Goal: Information Seeking & Learning: Find specific fact

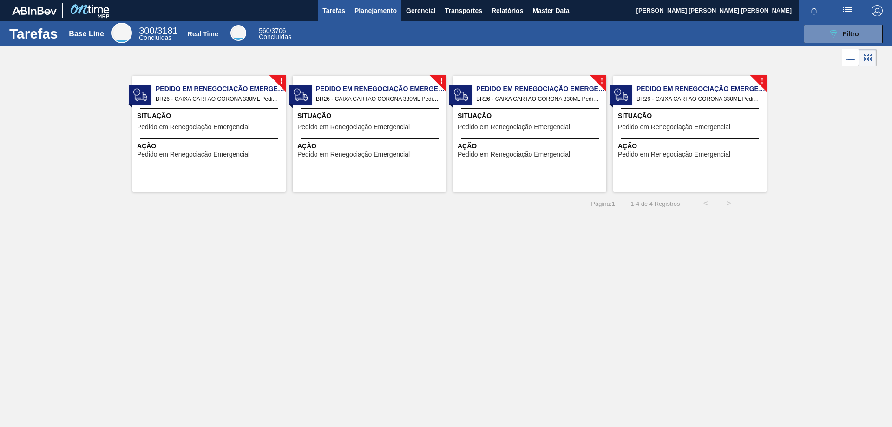
click at [375, 13] on span "Planejamento" at bounding box center [375, 10] width 42 height 11
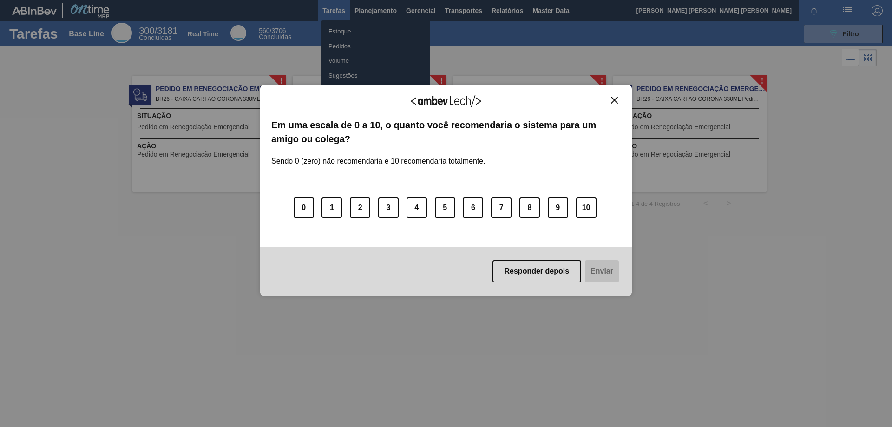
click at [617, 100] on img "Close" at bounding box center [614, 100] width 7 height 7
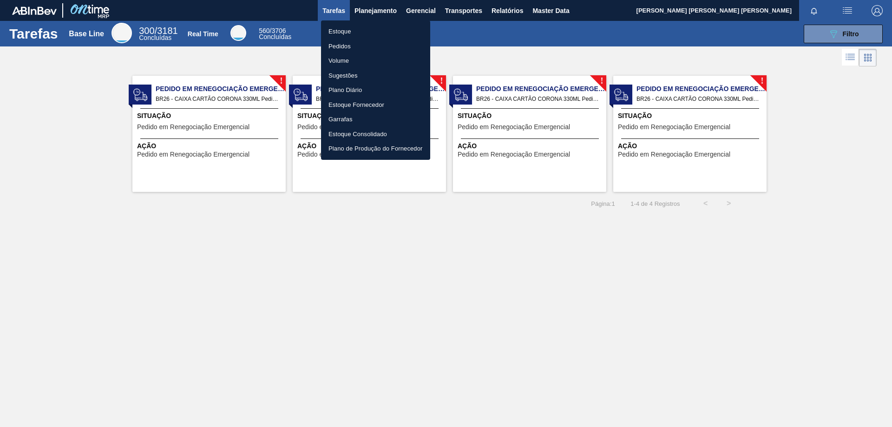
click at [339, 33] on li "Estoque" at bounding box center [375, 31] width 109 height 15
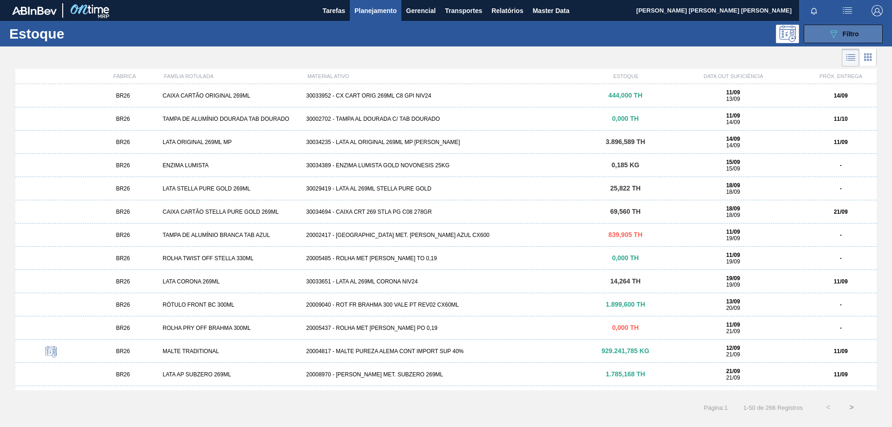
click at [842, 31] on div "089F7B8B-B2A5-4AFE-B5C0-19BA573D28AC Filtro" at bounding box center [843, 33] width 31 height 11
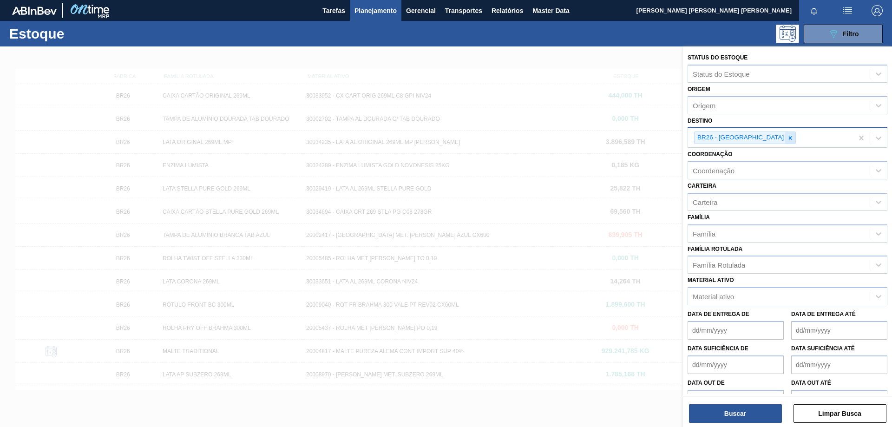
click at [789, 137] on icon at bounding box center [790, 137] width 3 height 3
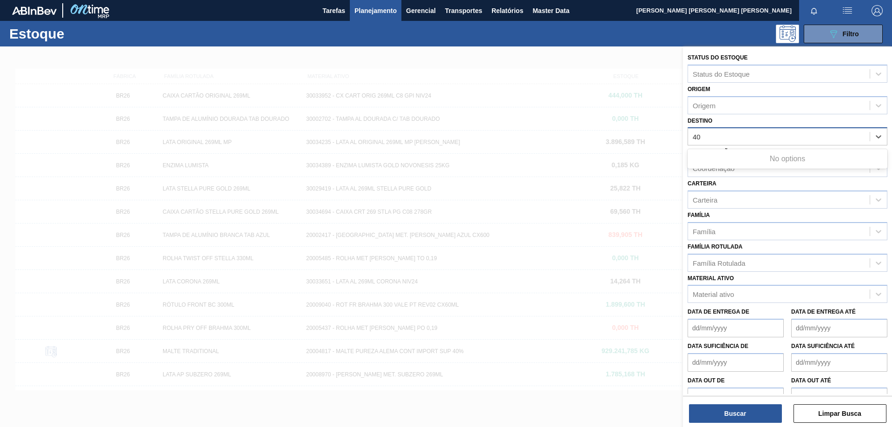
type input "4"
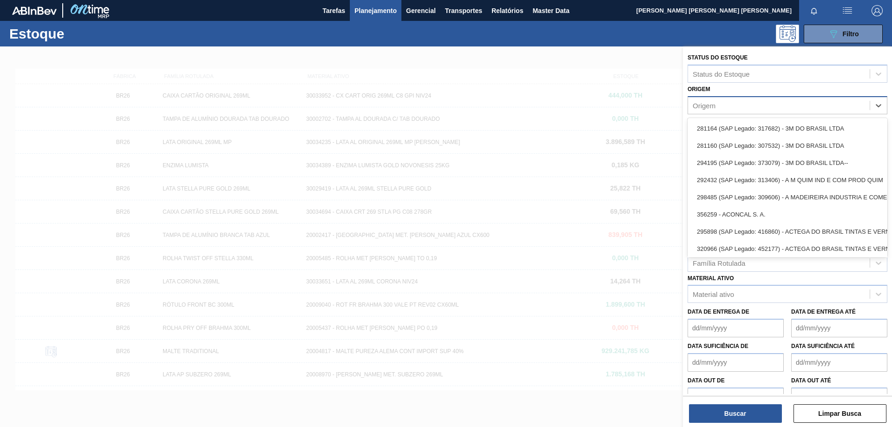
click at [767, 105] on div "Origem" at bounding box center [779, 104] width 182 height 13
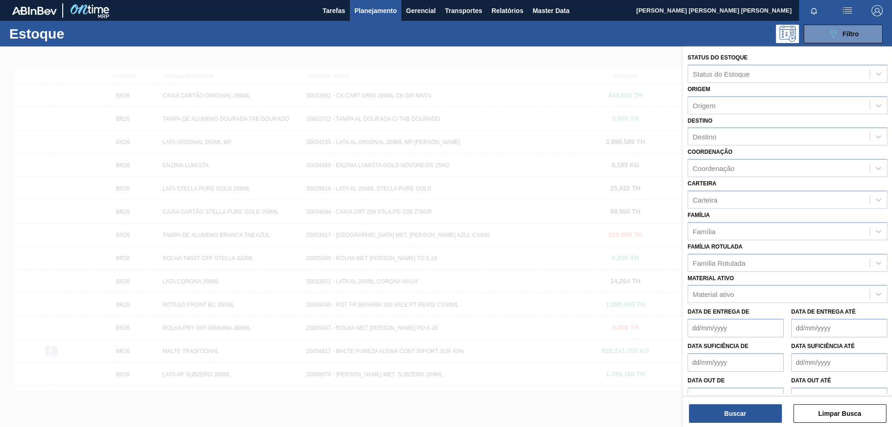
click at [775, 88] on div "Origem Origem" at bounding box center [788, 99] width 200 height 32
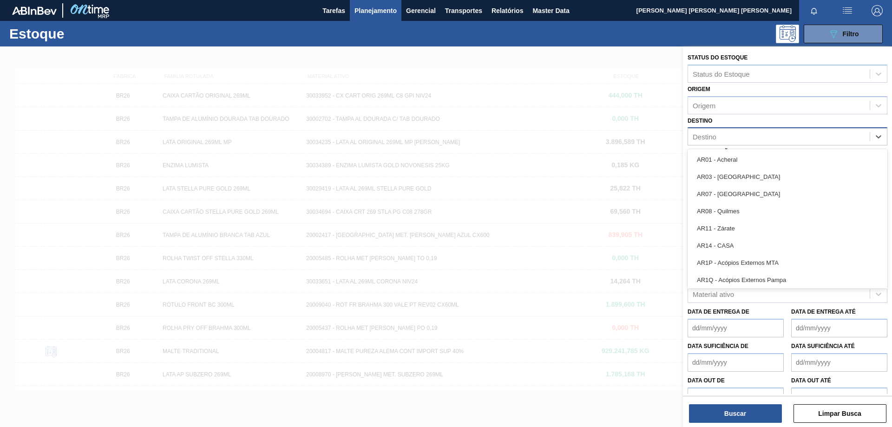
click at [734, 136] on div "Destino" at bounding box center [779, 136] width 182 height 13
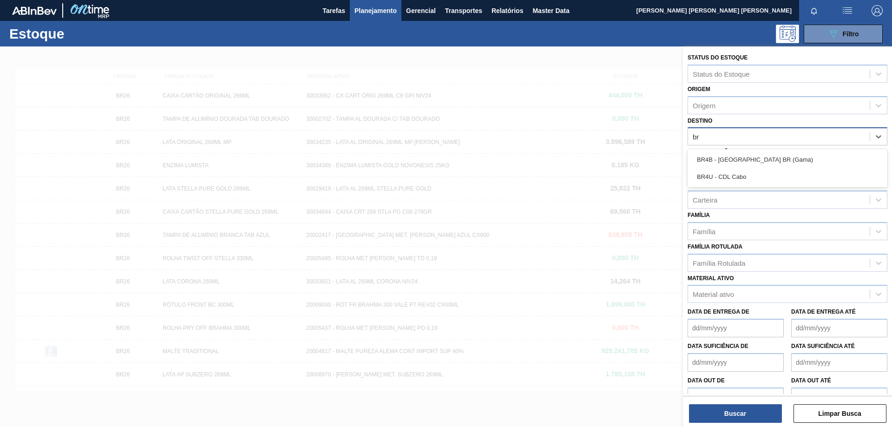
type input "b"
type input "pir"
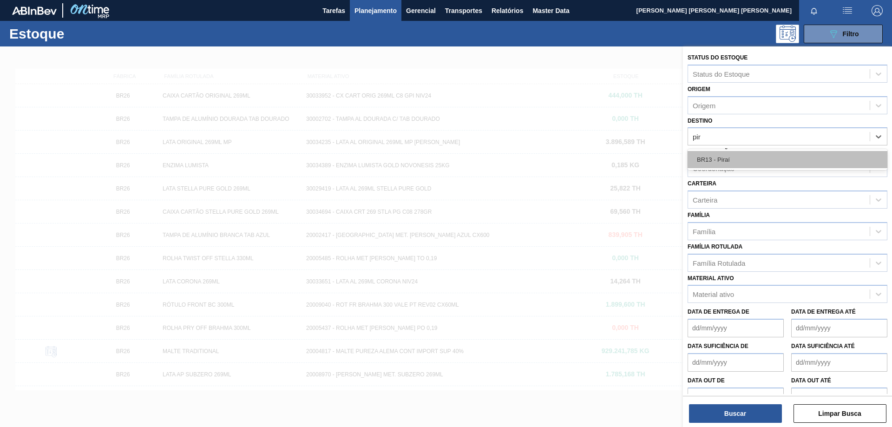
click at [727, 161] on div "BR13 - Piraí" at bounding box center [788, 159] width 200 height 17
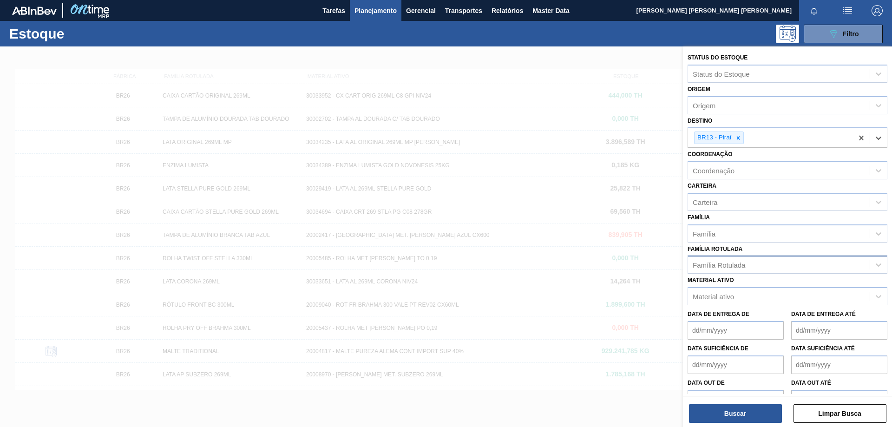
click at [740, 262] on div "Família Rotulada" at bounding box center [719, 265] width 52 height 8
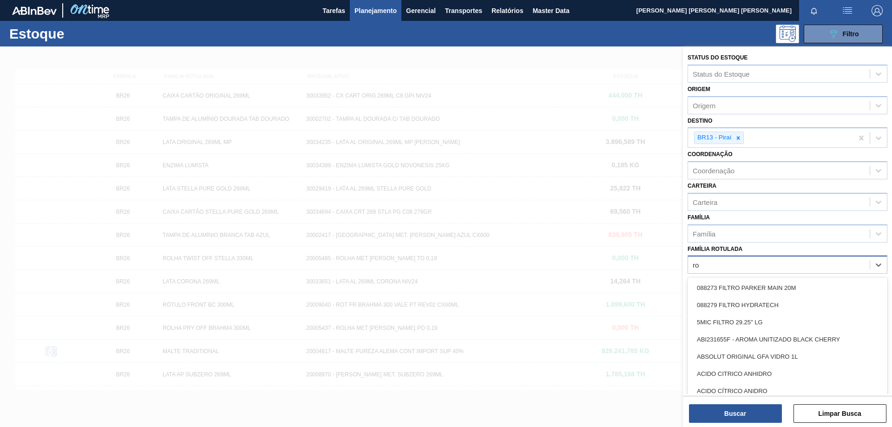
type Rotulada "r"
type Rotulada "stella"
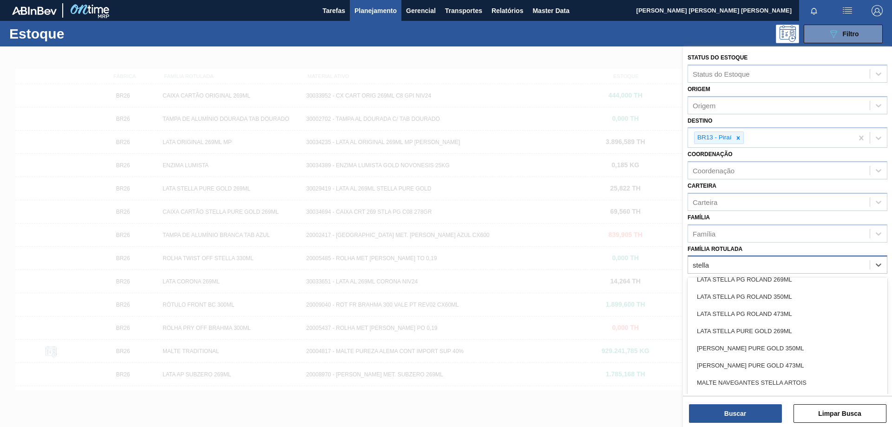
scroll to position [1583, 0]
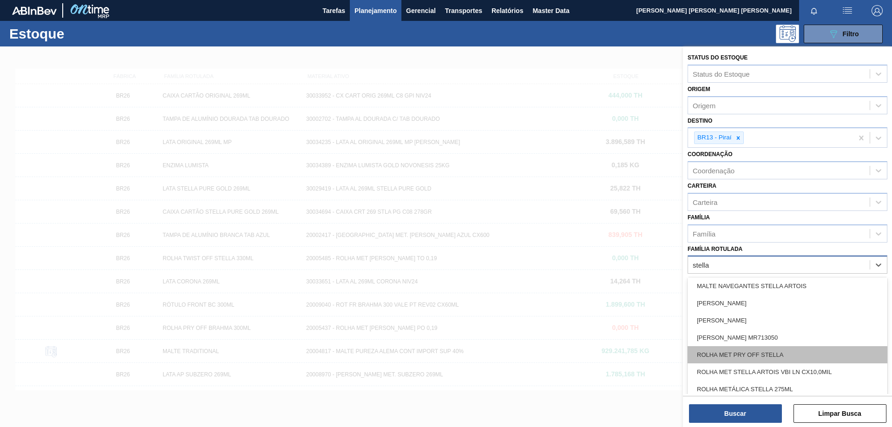
click at [789, 354] on div "ROLHA MET PRY OFF STELLA" at bounding box center [788, 354] width 200 height 17
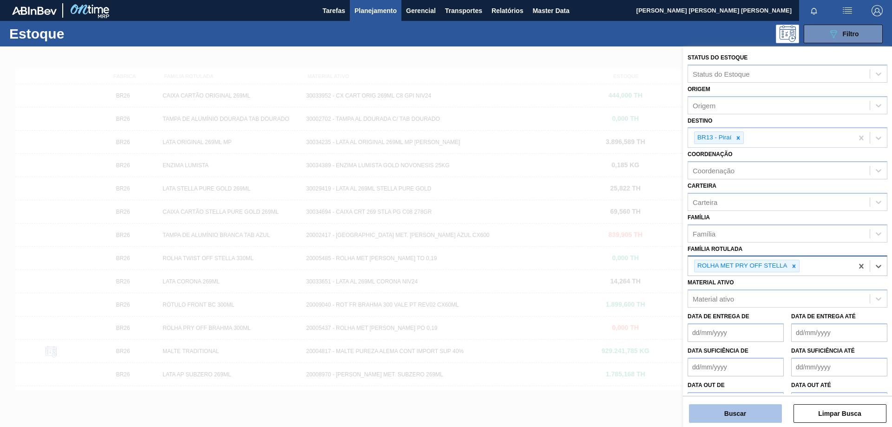
click at [757, 413] on button "Buscar" at bounding box center [735, 413] width 93 height 19
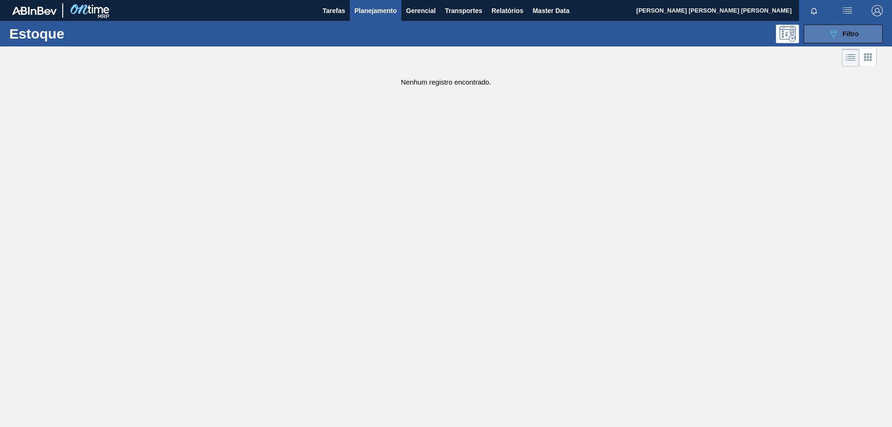
click at [829, 36] on icon "089F7B8B-B2A5-4AFE-B5C0-19BA573D28AC" at bounding box center [833, 33] width 11 height 11
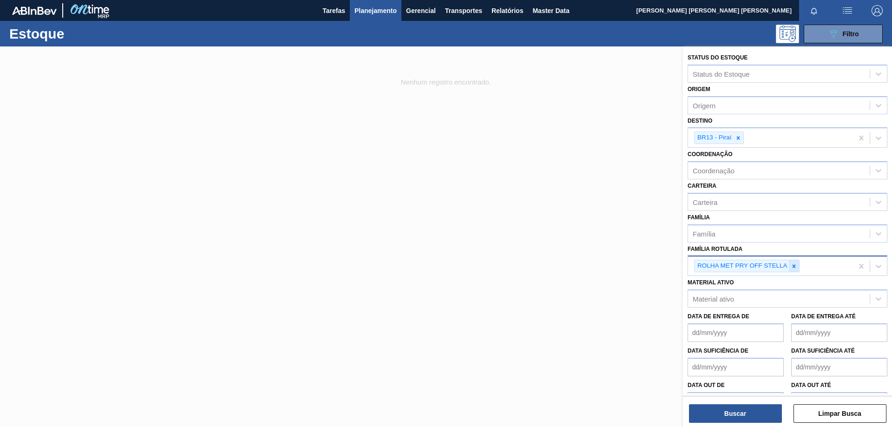
click at [795, 265] on icon at bounding box center [794, 266] width 7 height 7
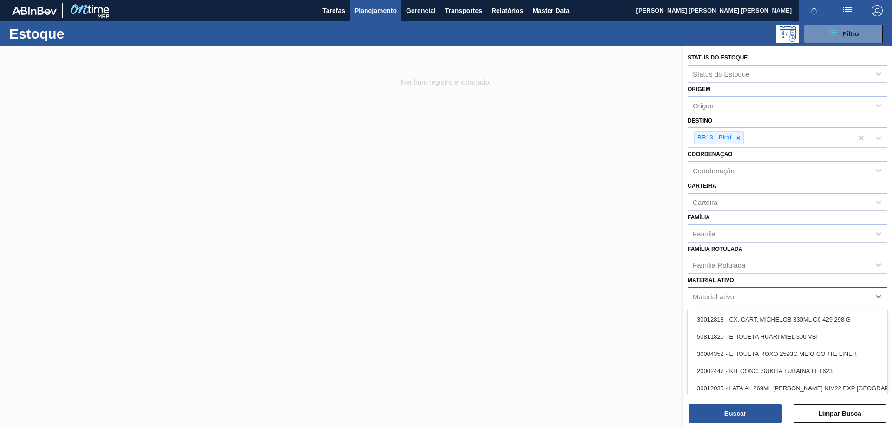
click at [739, 296] on div "Material ativo" at bounding box center [779, 296] width 182 height 13
type ativo "pkg"
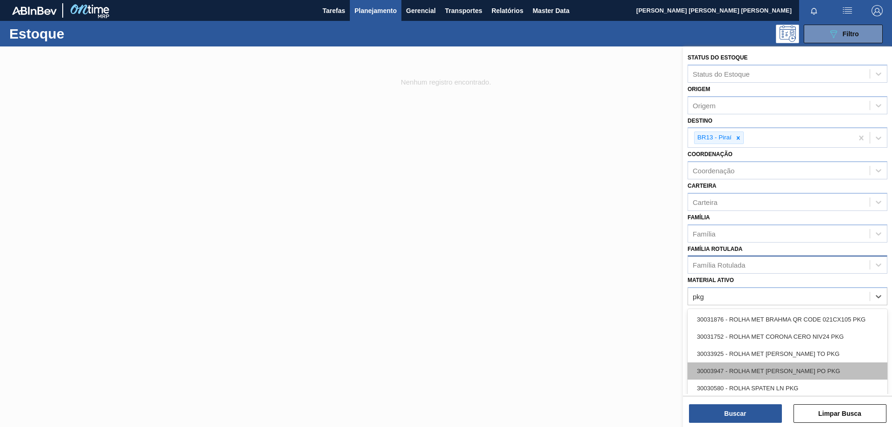
click at [818, 371] on div "30003947 - ROLHA MET STELLA PO PKG" at bounding box center [788, 370] width 200 height 17
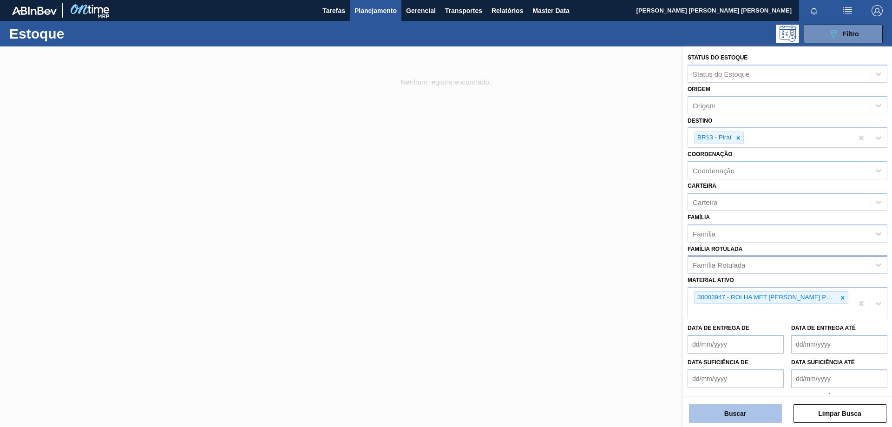
click at [749, 411] on button "Buscar" at bounding box center [735, 413] width 93 height 19
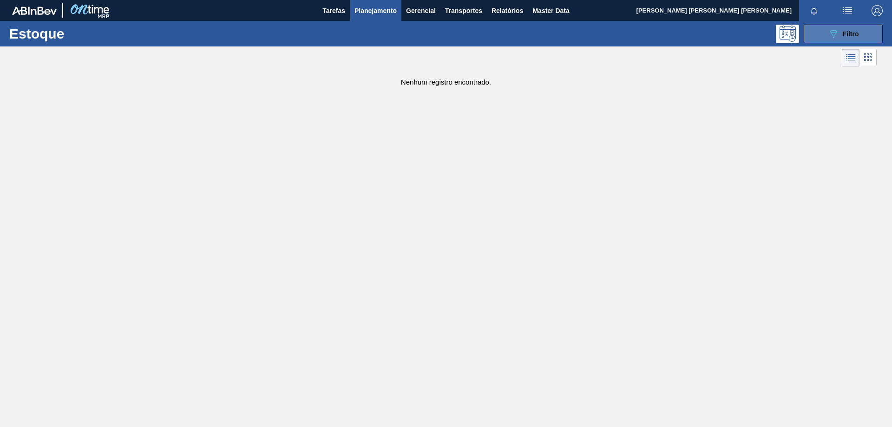
click at [840, 34] on div "089F7B8B-B2A5-4AFE-B5C0-19BA573D28AC Filtro" at bounding box center [843, 33] width 31 height 11
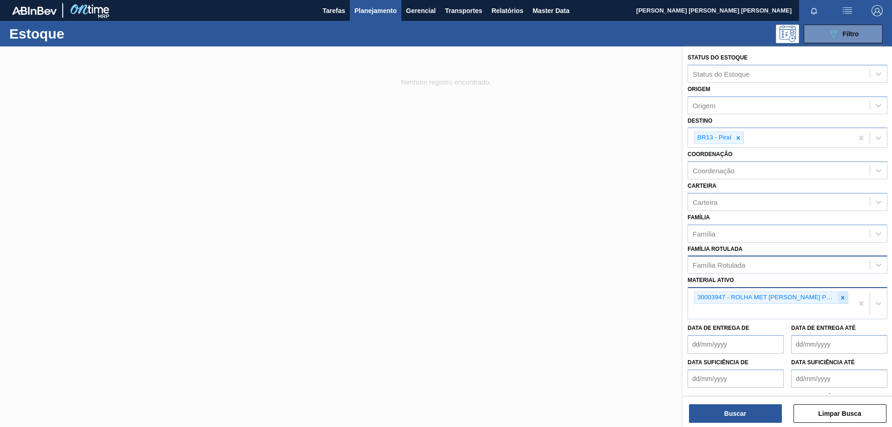
click at [841, 299] on icon at bounding box center [842, 297] width 3 height 3
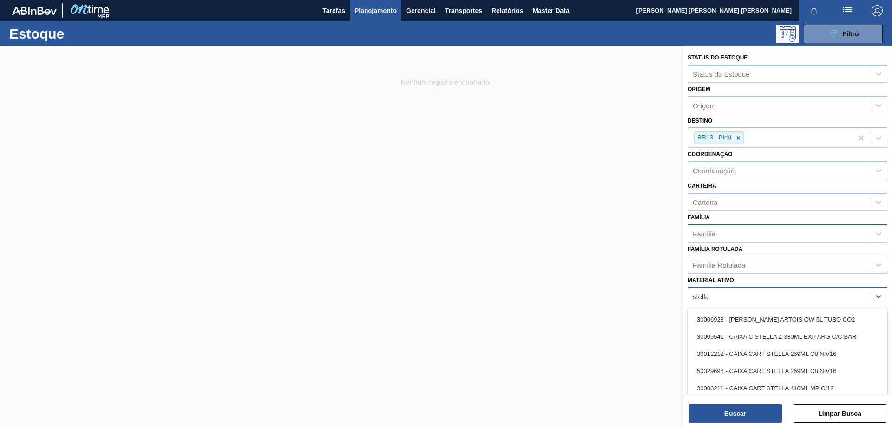
type ativo "stella"
click at [729, 230] on div "Família" at bounding box center [779, 233] width 182 height 13
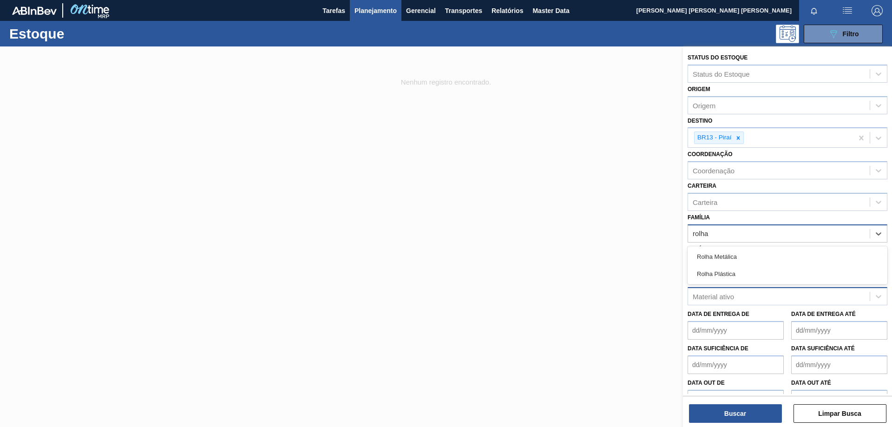
type input "rolha m"
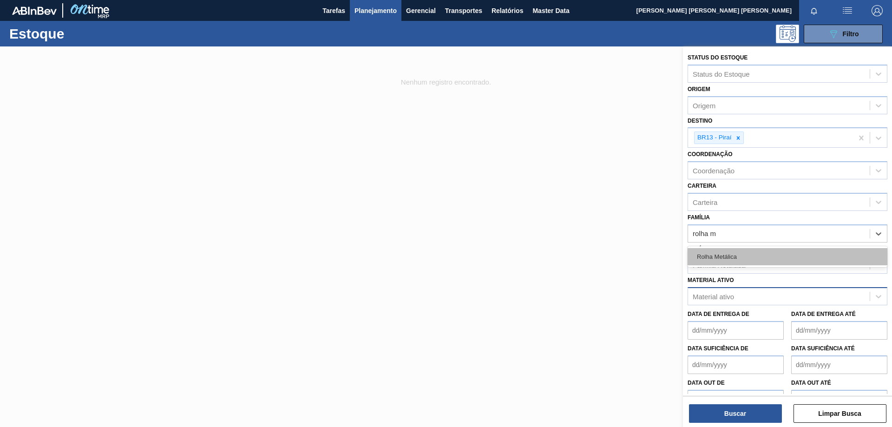
click at [716, 252] on div "Rolha Metálica" at bounding box center [788, 256] width 200 height 17
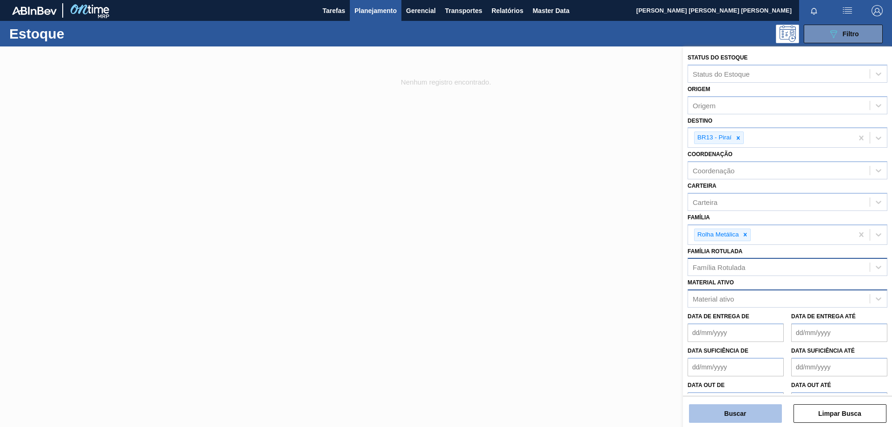
click at [725, 407] on button "Buscar" at bounding box center [735, 413] width 93 height 19
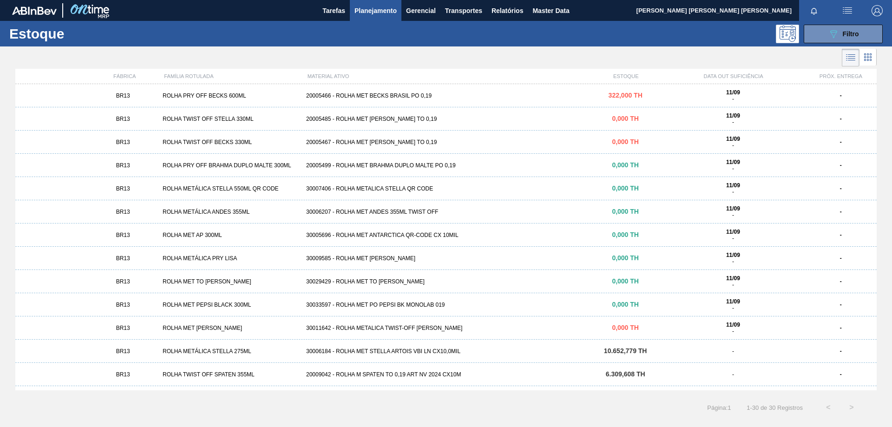
scroll to position [279, 0]
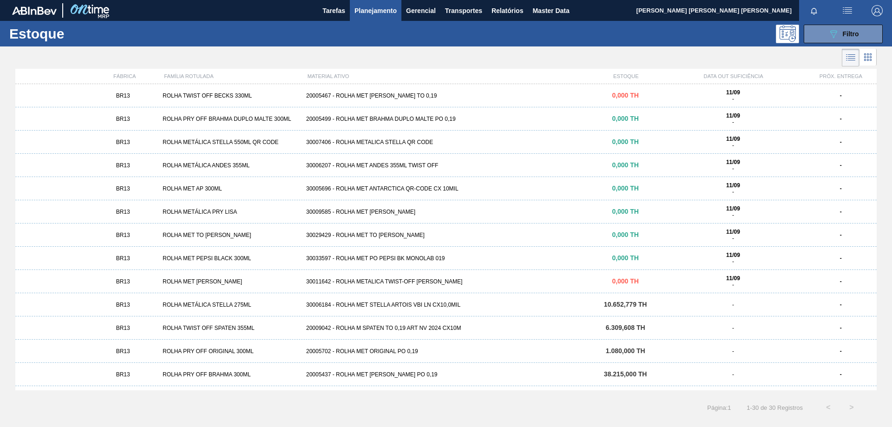
click at [427, 305] on div "30006184 - ROLHA MET STELLA ARTOIS VBI LN CX10,0MIL" at bounding box center [445, 304] width 287 height 7
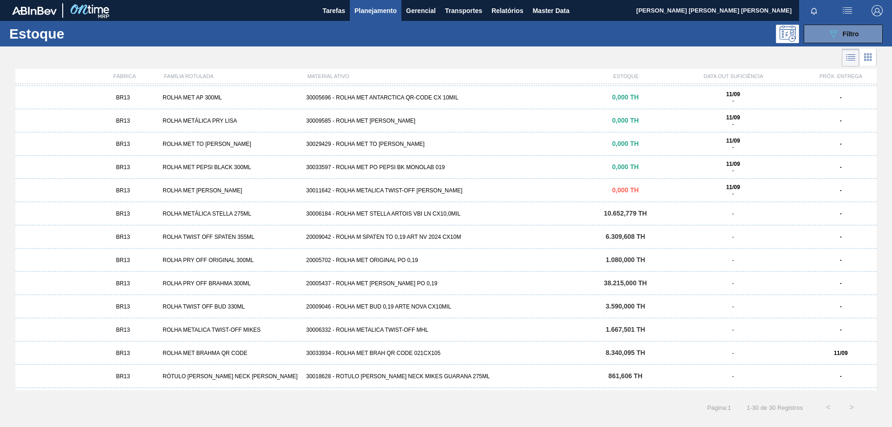
scroll to position [391, 0]
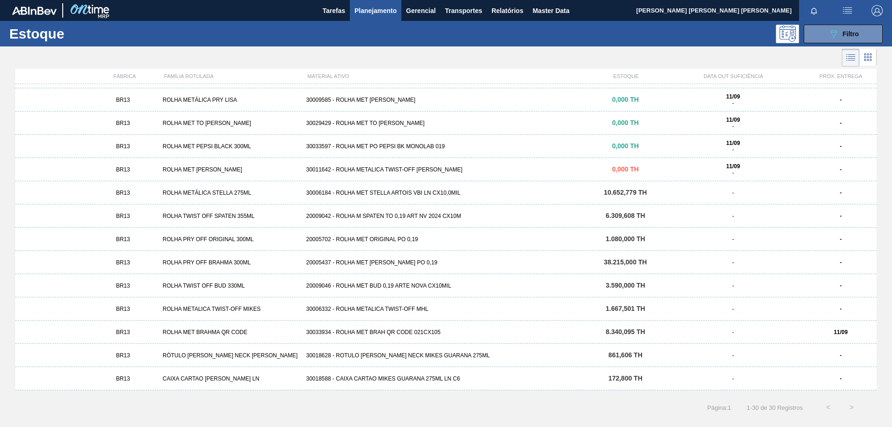
click at [443, 190] on div "30006184 - ROLHA MET STELLA ARTOIS VBI LN CX10,0MIL" at bounding box center [445, 193] width 287 height 7
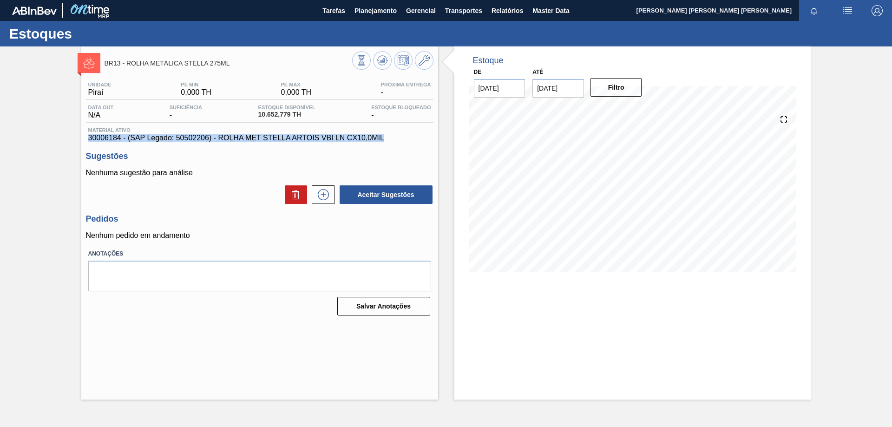
drag, startPoint x: 386, startPoint y: 139, endPoint x: 78, endPoint y: 137, distance: 308.0
click at [78, 137] on div "BR13 - ROLHA METÁLICA STELLA 275ML Unidade Piraí PE MIN 0,000 TH PE MAX 0,000 T…" at bounding box center [446, 222] width 892 height 353
copy span "30006184 - (SAP Legado: 50502206) - ROLHA MET STELLA ARTOIS VBI LN CX10,0MIL"
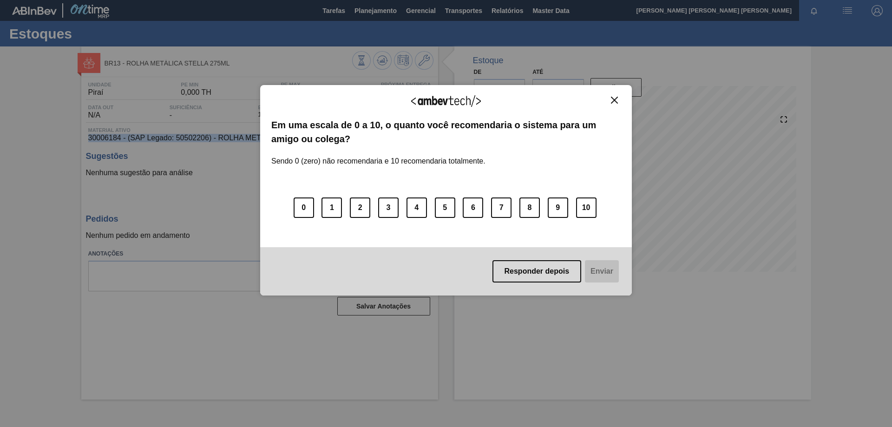
click at [614, 101] on img "Close" at bounding box center [614, 100] width 7 height 7
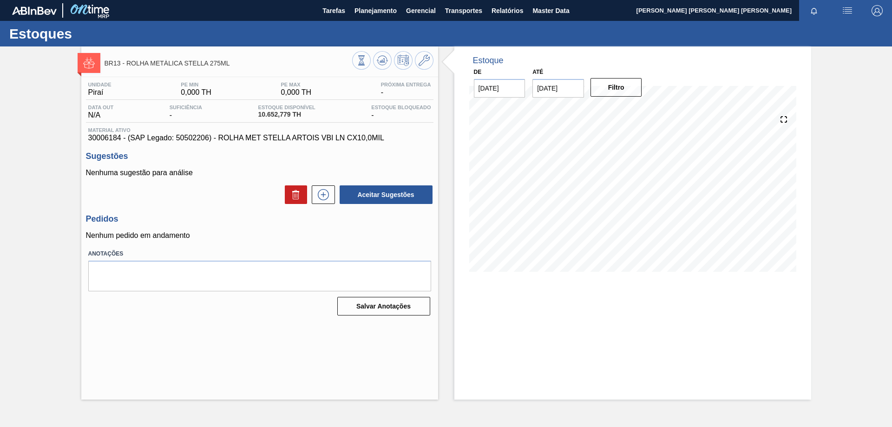
click at [343, 160] on h3 "Sugestões" at bounding box center [259, 156] width 347 height 10
